Goal: Browse casually

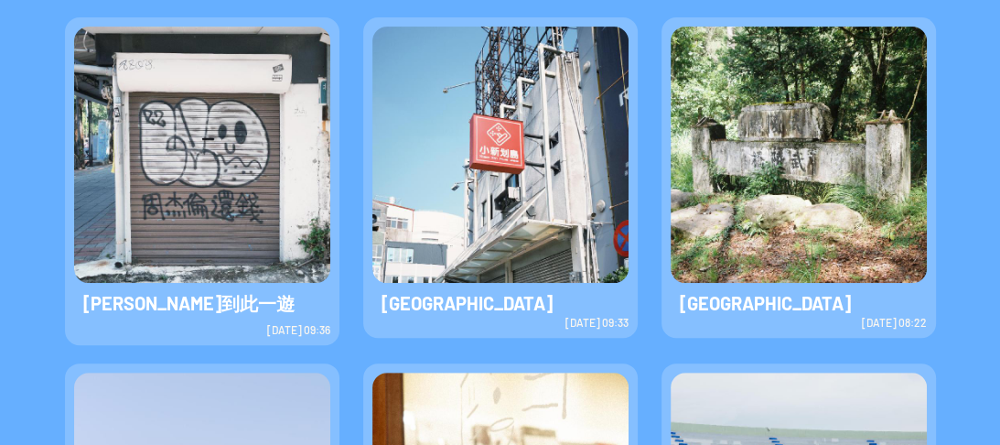
scroll to position [586, 0]
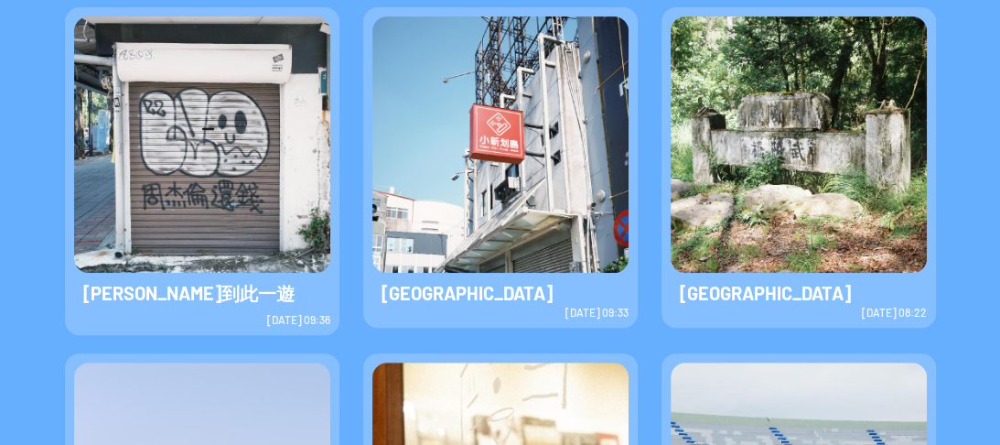
click at [231, 128] on img at bounding box center [202, 144] width 256 height 256
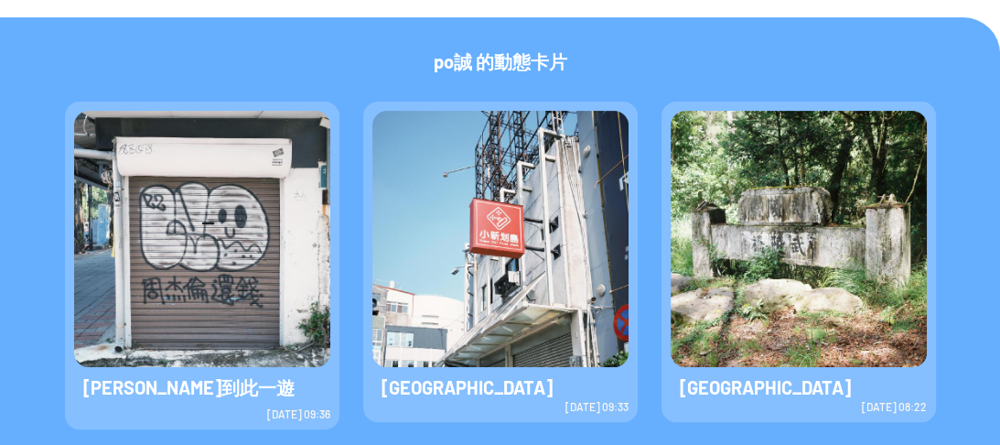
scroll to position [513, 0]
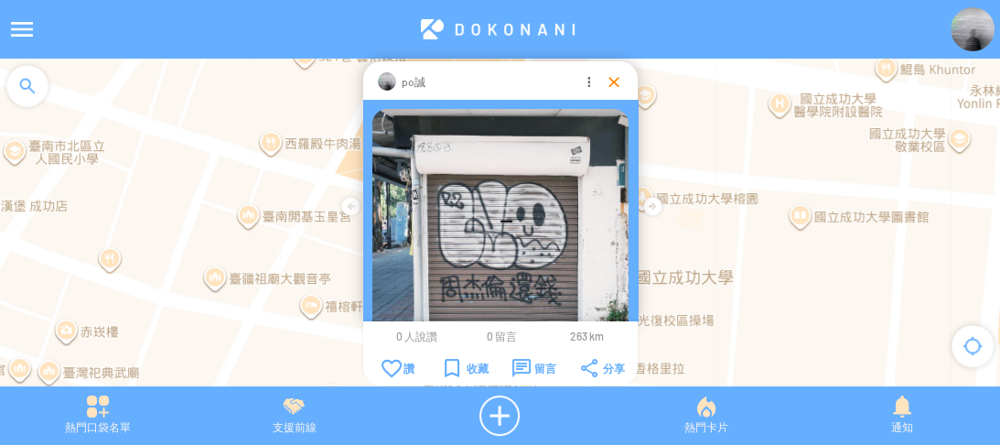
click at [607, 76] on div at bounding box center [614, 81] width 18 height 18
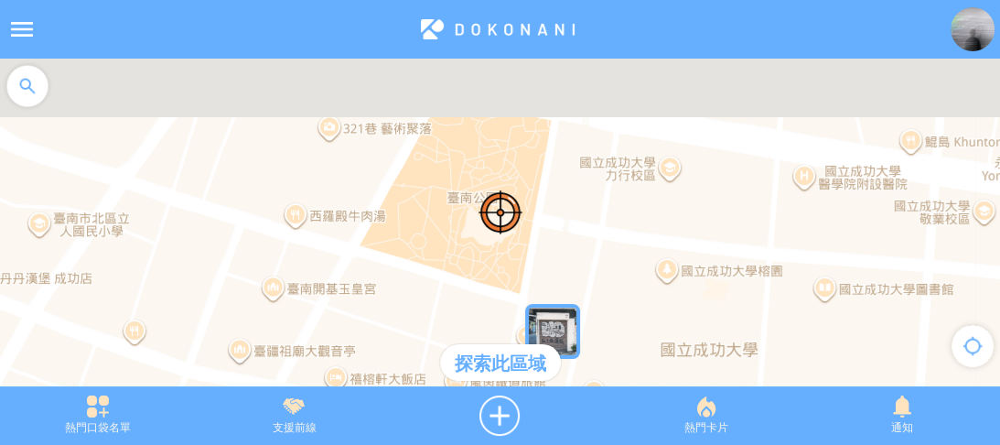
drag, startPoint x: 536, startPoint y: 162, endPoint x: 563, endPoint y: 234, distance: 77.0
click at [563, 234] on div at bounding box center [500, 232] width 1000 height 346
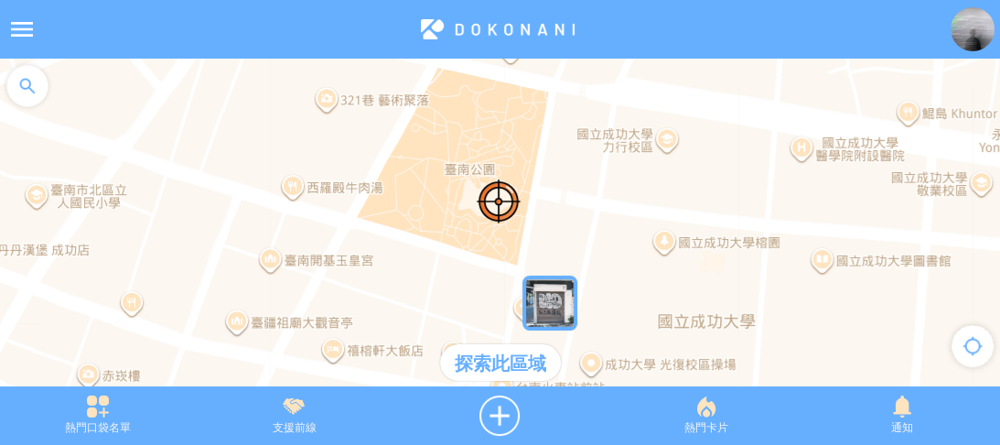
drag, startPoint x: 611, startPoint y: 195, endPoint x: 587, endPoint y: 158, distance: 44.2
click at [600, 134] on div at bounding box center [500, 232] width 1000 height 346
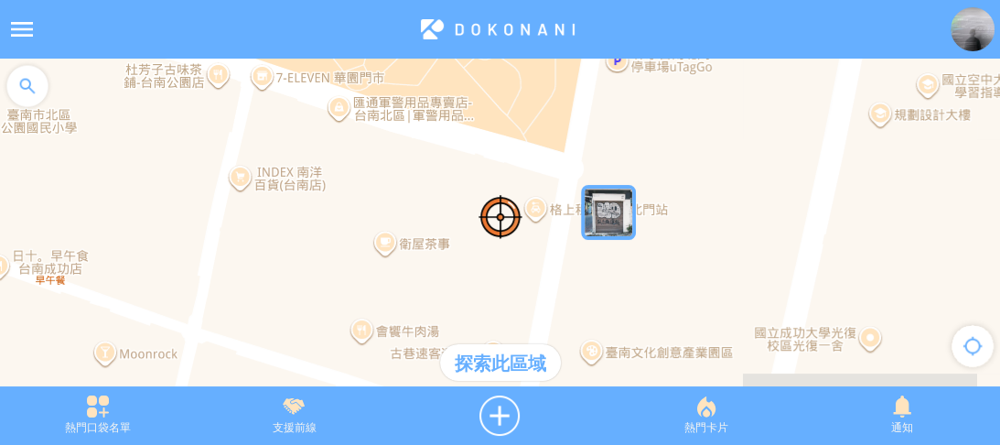
drag, startPoint x: 607, startPoint y: 157, endPoint x: 619, endPoint y: 314, distance: 157.9
click at [619, 314] on div at bounding box center [500, 232] width 1000 height 346
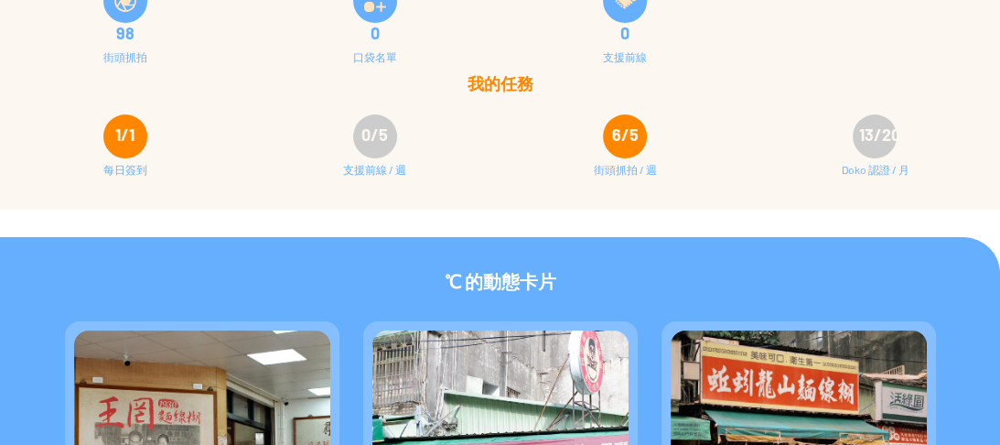
scroll to position [220, 0]
